Goal: Download file/media

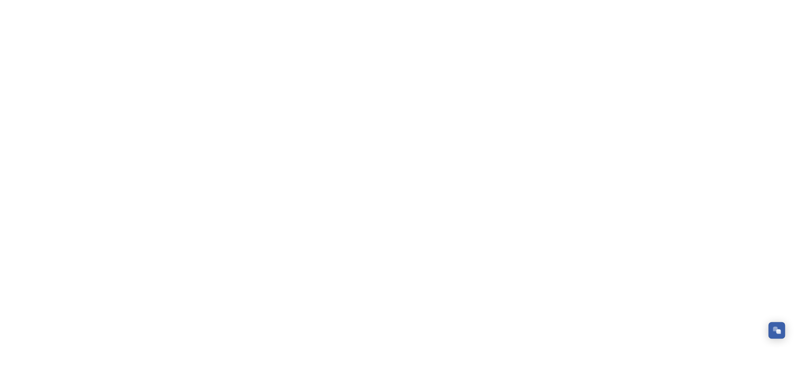
scroll to position [351, 0]
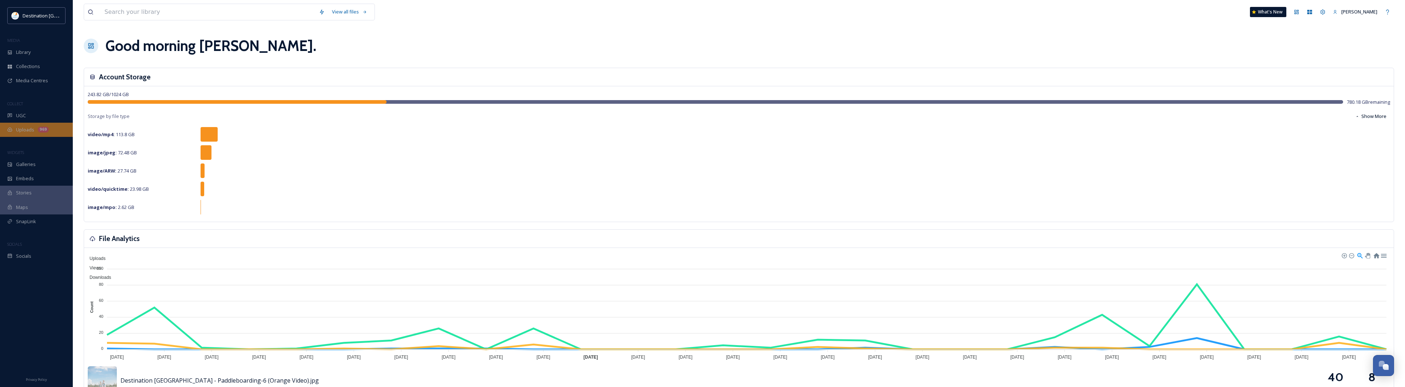
click at [25, 127] on span "Uploads" at bounding box center [25, 129] width 18 height 7
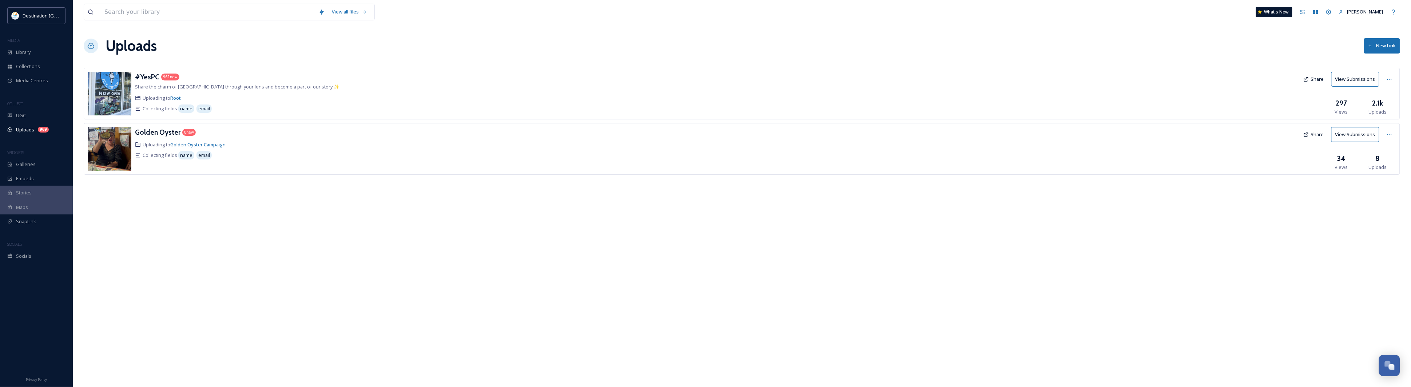
click at [122, 96] on img at bounding box center [110, 94] width 44 height 44
click at [140, 73] on h3 "#YesPC" at bounding box center [147, 76] width 24 height 9
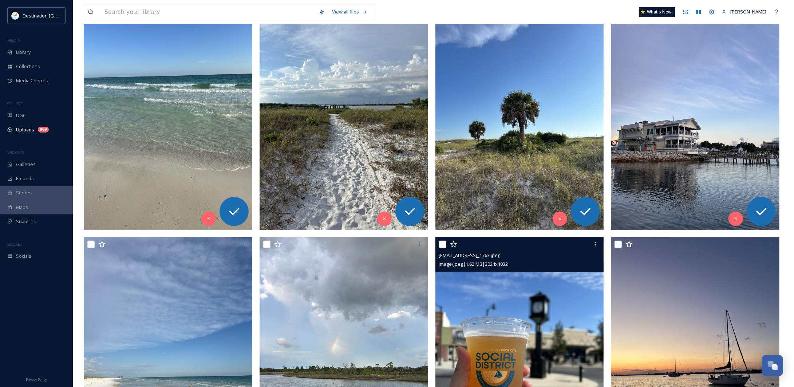
scroll to position [45, 0]
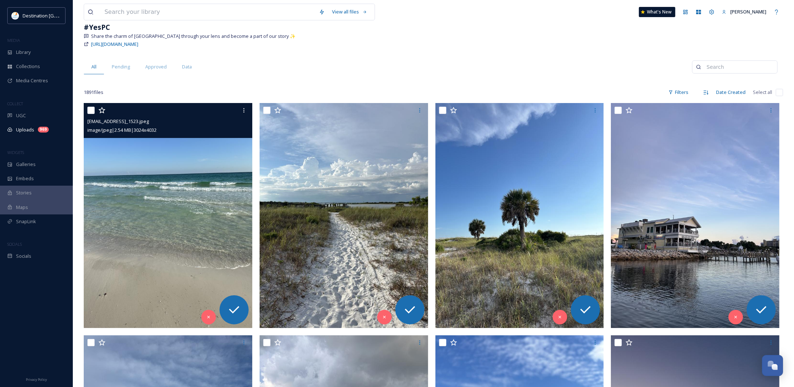
click at [143, 208] on img at bounding box center [168, 215] width 168 height 225
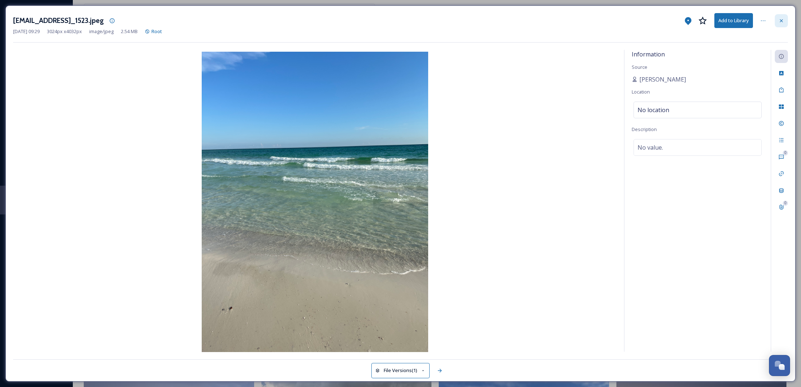
click at [779, 21] on icon at bounding box center [781, 21] width 6 height 6
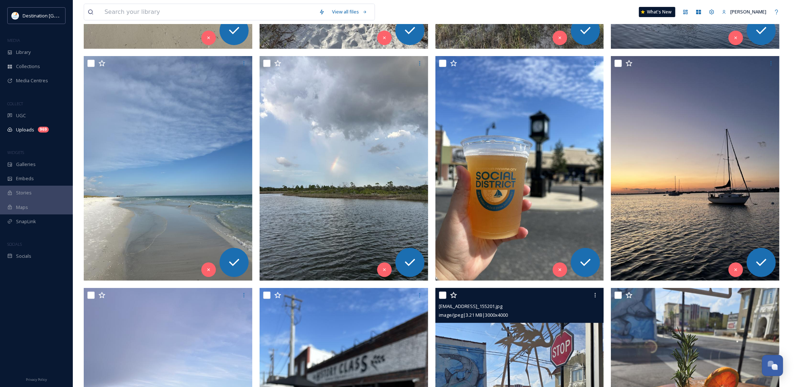
scroll to position [318, 0]
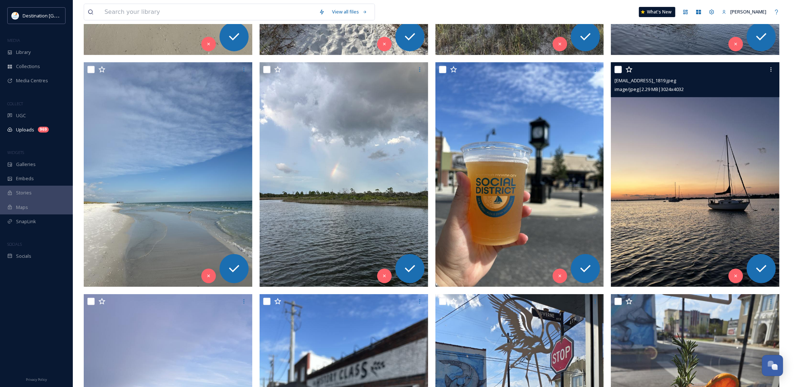
click at [723, 174] on img at bounding box center [695, 174] width 168 height 225
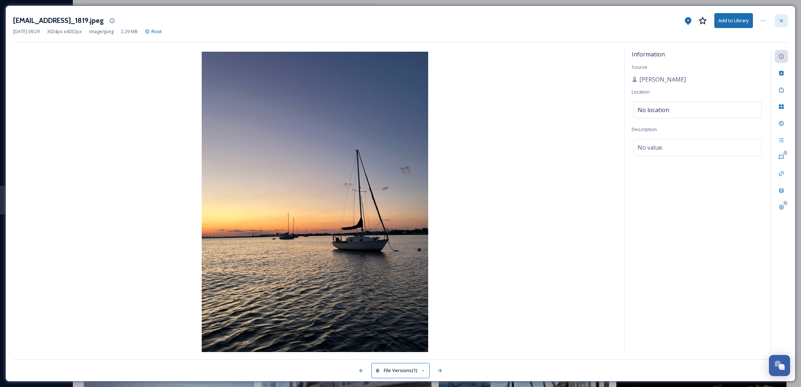
click at [776, 19] on div at bounding box center [780, 20] width 13 height 13
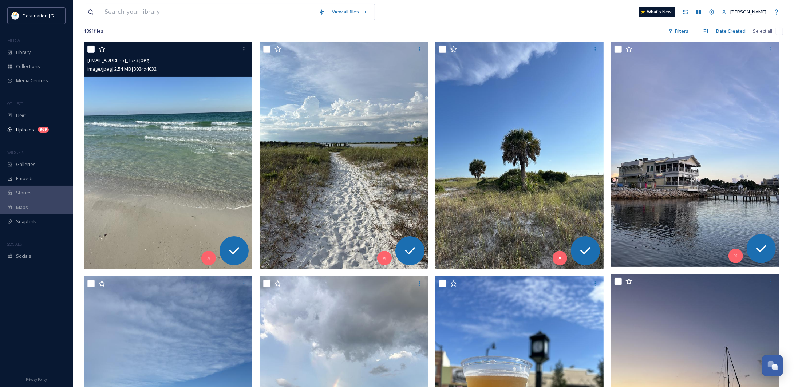
scroll to position [91, 0]
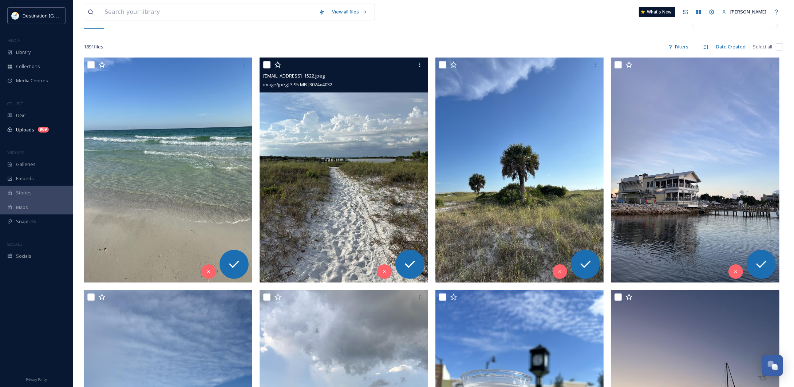
click at [377, 167] on img at bounding box center [343, 169] width 168 height 225
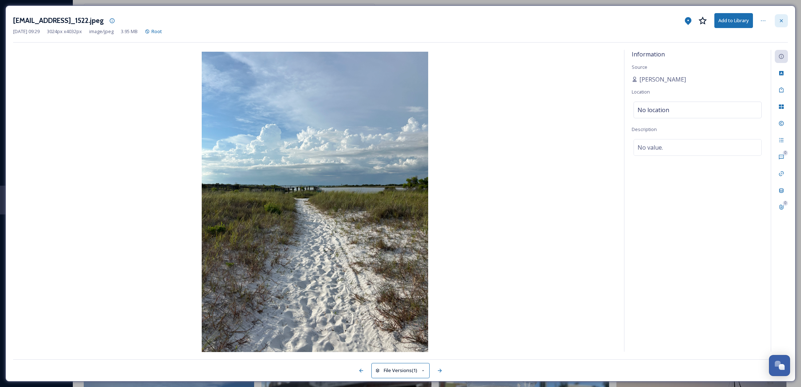
click at [783, 20] on icon at bounding box center [781, 21] width 6 height 6
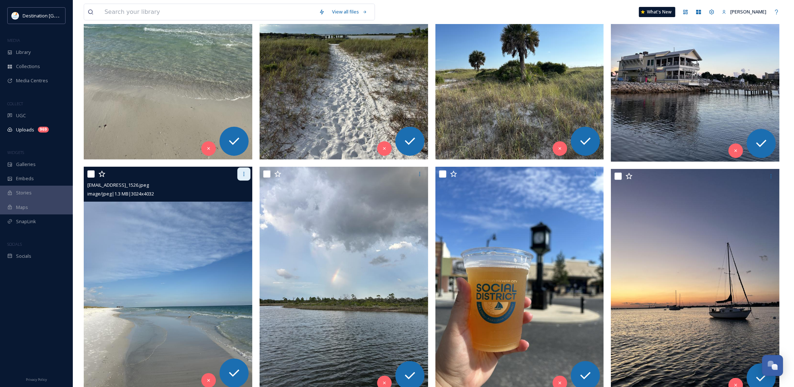
scroll to position [273, 0]
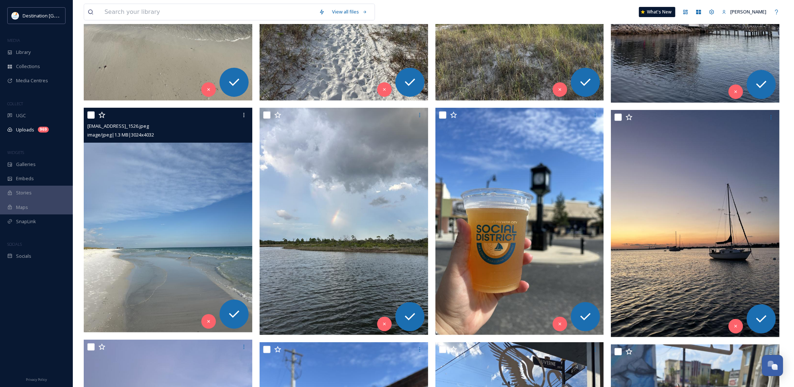
click at [192, 252] on img at bounding box center [168, 220] width 168 height 225
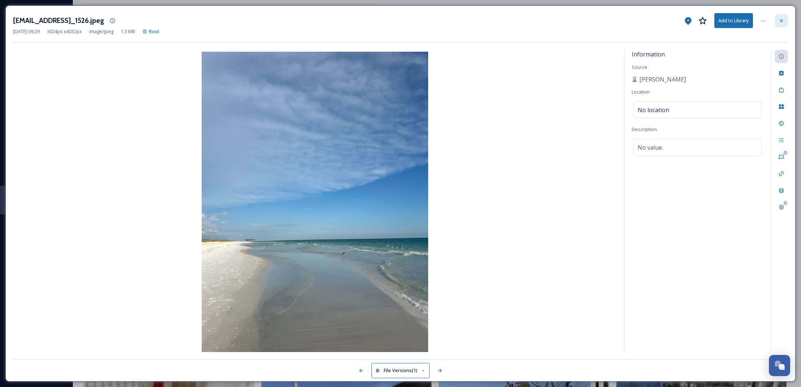
click at [779, 20] on icon at bounding box center [781, 21] width 6 height 6
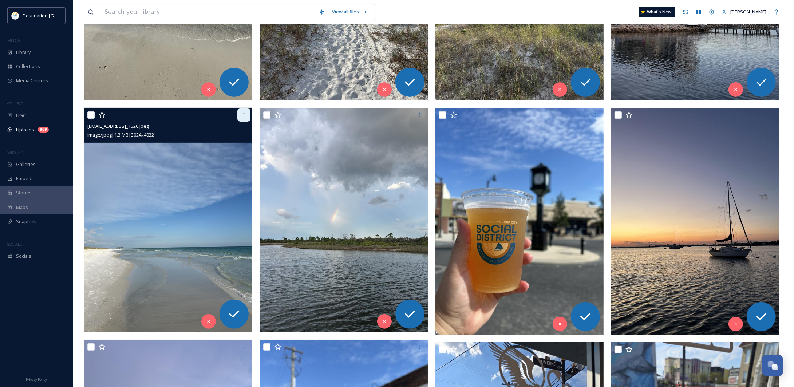
click at [238, 118] on div at bounding box center [243, 114] width 13 height 13
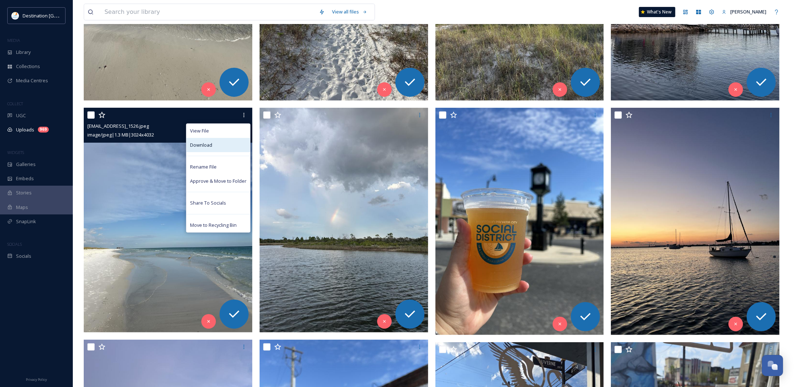
click at [201, 148] on span "Download" at bounding box center [201, 145] width 22 height 7
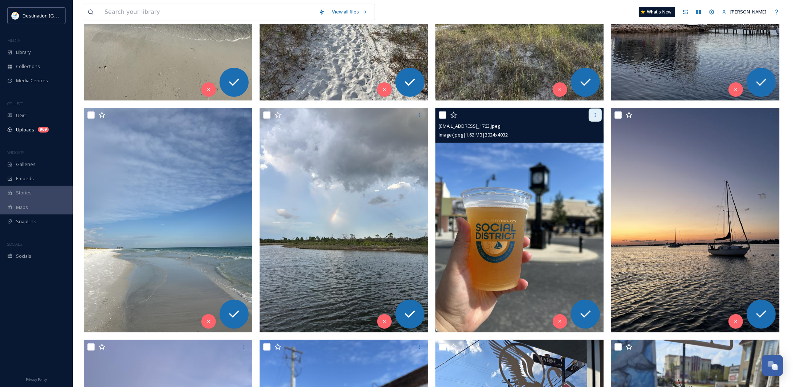
click at [594, 115] on icon at bounding box center [595, 115] width 6 height 6
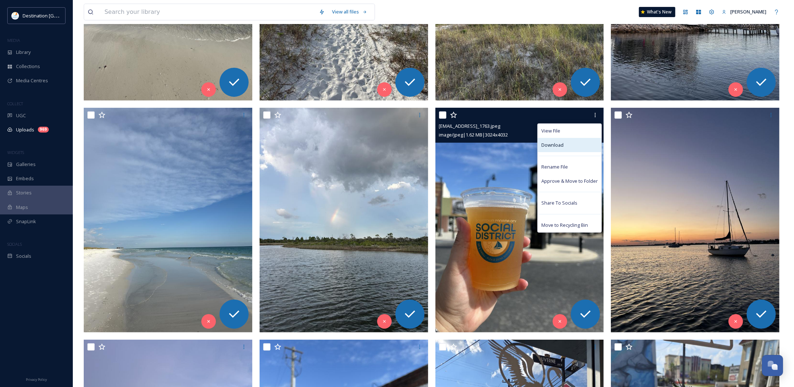
click at [573, 148] on div "Download" at bounding box center [569, 145] width 64 height 14
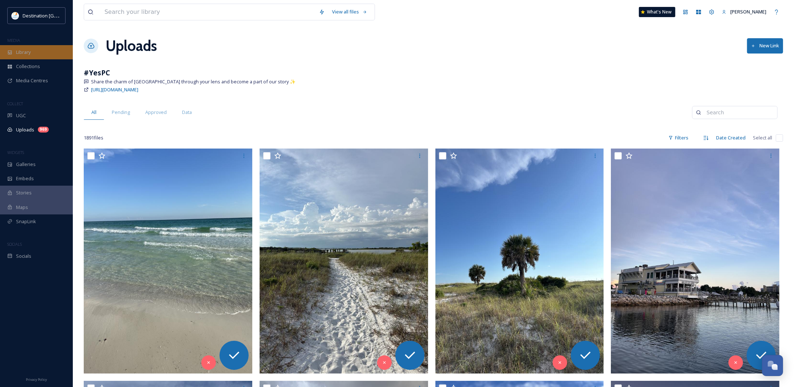
click at [46, 56] on div "Library" at bounding box center [36, 52] width 73 height 14
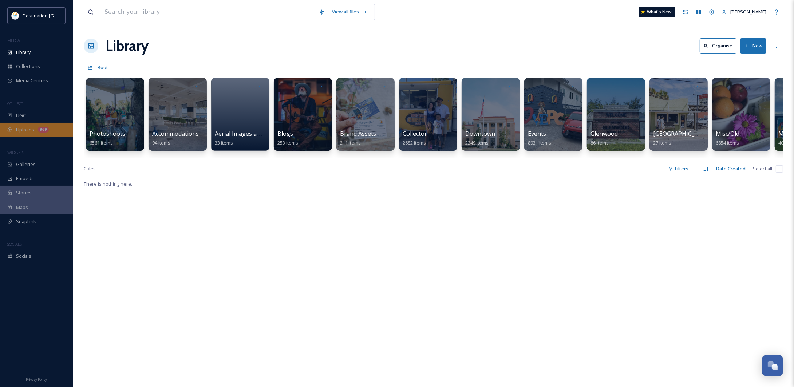
click at [23, 124] on div "Uploads 969" at bounding box center [36, 130] width 73 height 14
